Goal: Task Accomplishment & Management: Use online tool/utility

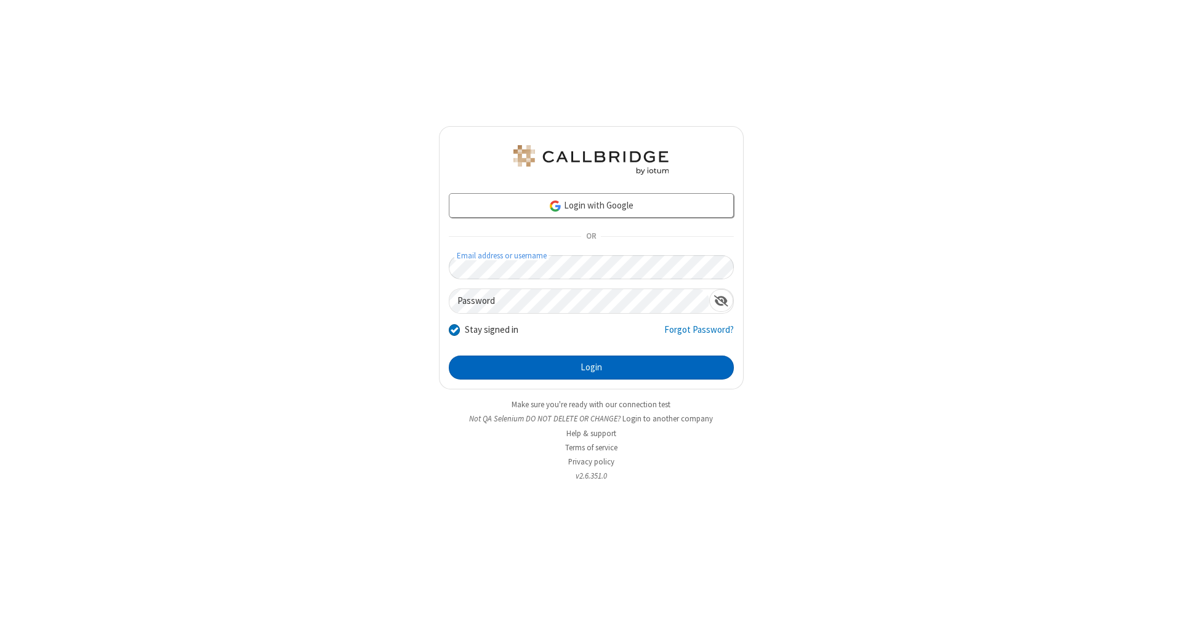
click at [591, 368] on button "Login" at bounding box center [591, 368] width 285 height 25
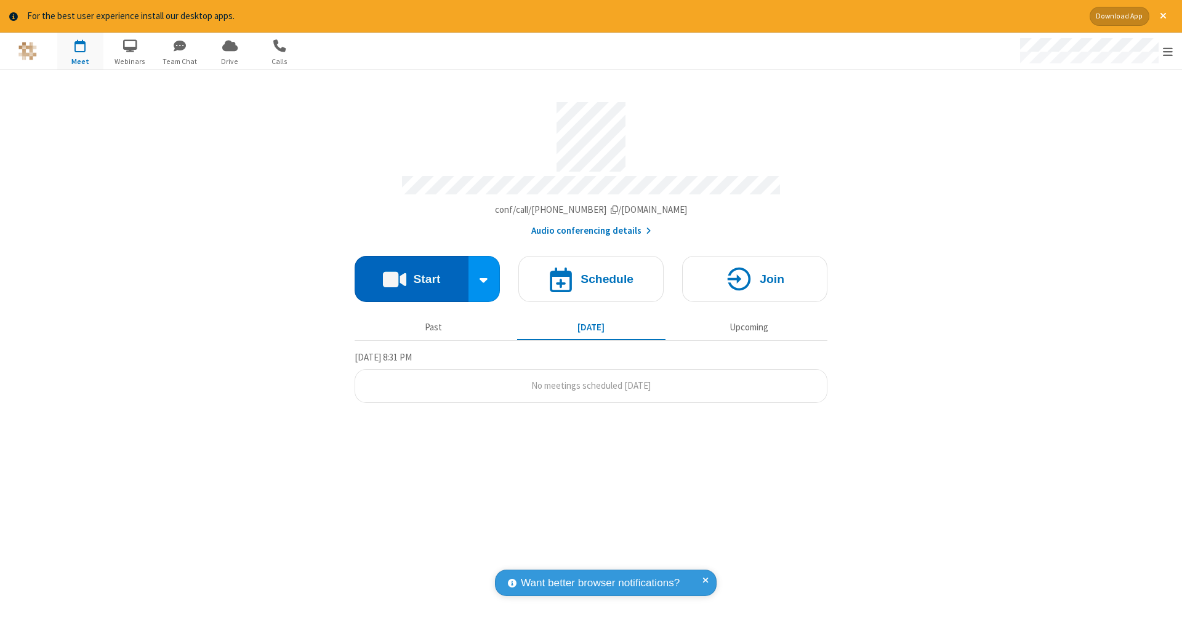
click at [411, 273] on button "Start" at bounding box center [412, 279] width 114 height 46
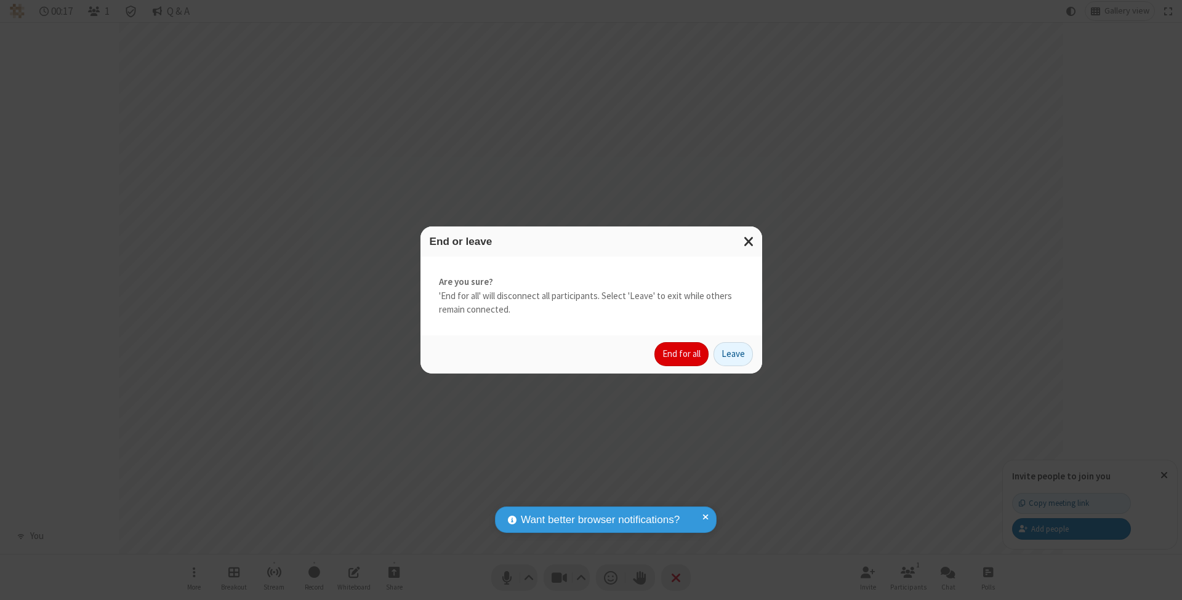
click at [682, 353] on button "End for all" at bounding box center [681, 354] width 54 height 25
